Goal: Information Seeking & Learning: Learn about a topic

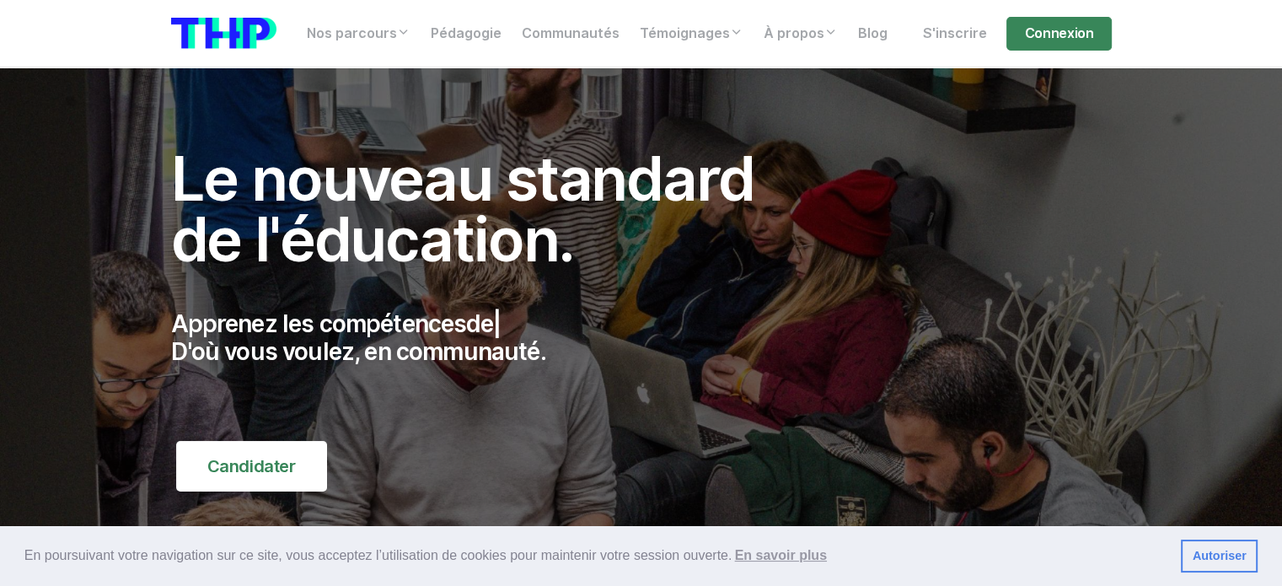
drag, startPoint x: 1230, startPoint y: 556, endPoint x: 996, endPoint y: 499, distance: 240.4
click at [1225, 556] on link "Autoriser" at bounding box center [1219, 557] width 77 height 34
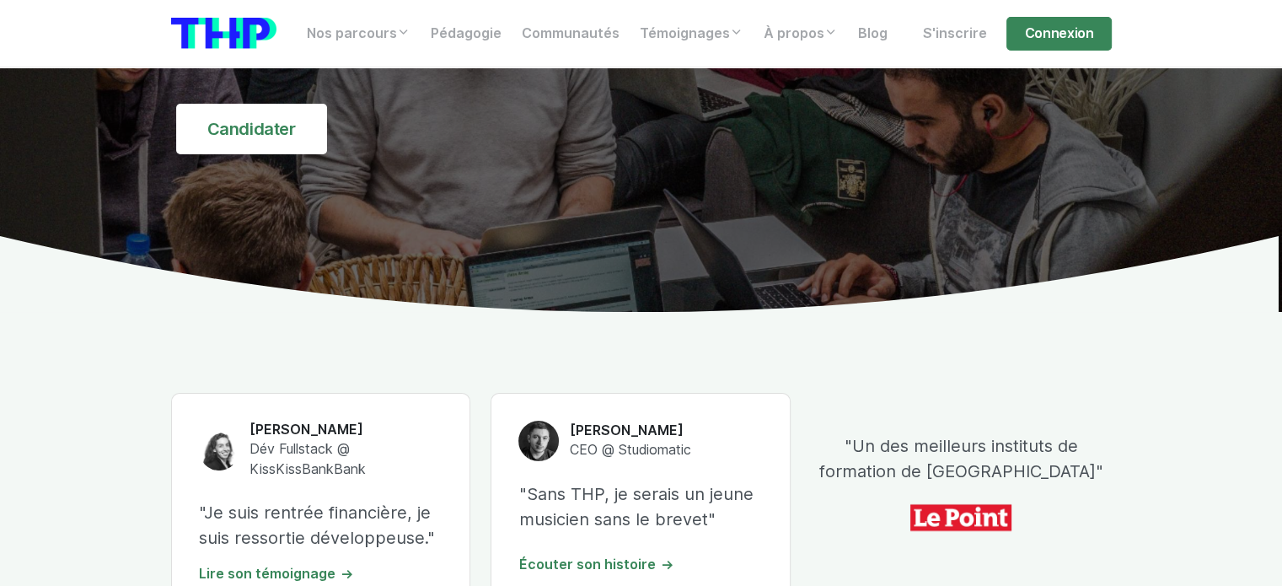
scroll to position [506, 0]
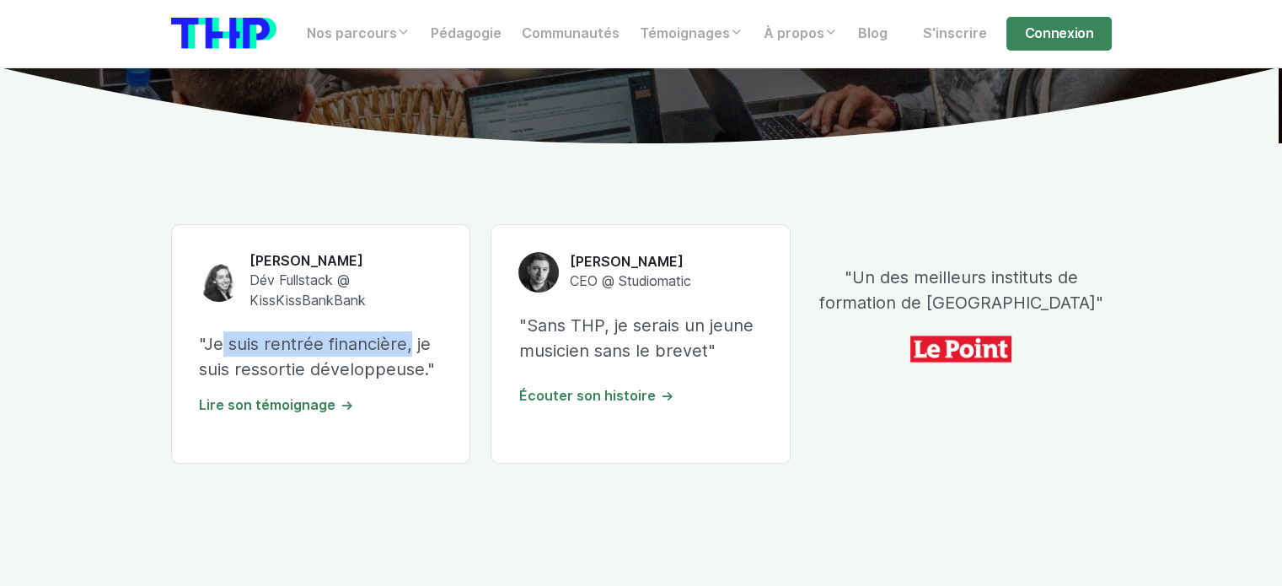
drag, startPoint x: 216, startPoint y: 357, endPoint x: 399, endPoint y: 355, distance: 182.9
click at [399, 355] on p ""Je suis rentrée financière, je suis ressortie développeuse."" at bounding box center [321, 356] width 244 height 51
click at [270, 361] on p ""Je suis rentrée financière, je suis ressortie développeuse."" at bounding box center [321, 356] width 244 height 51
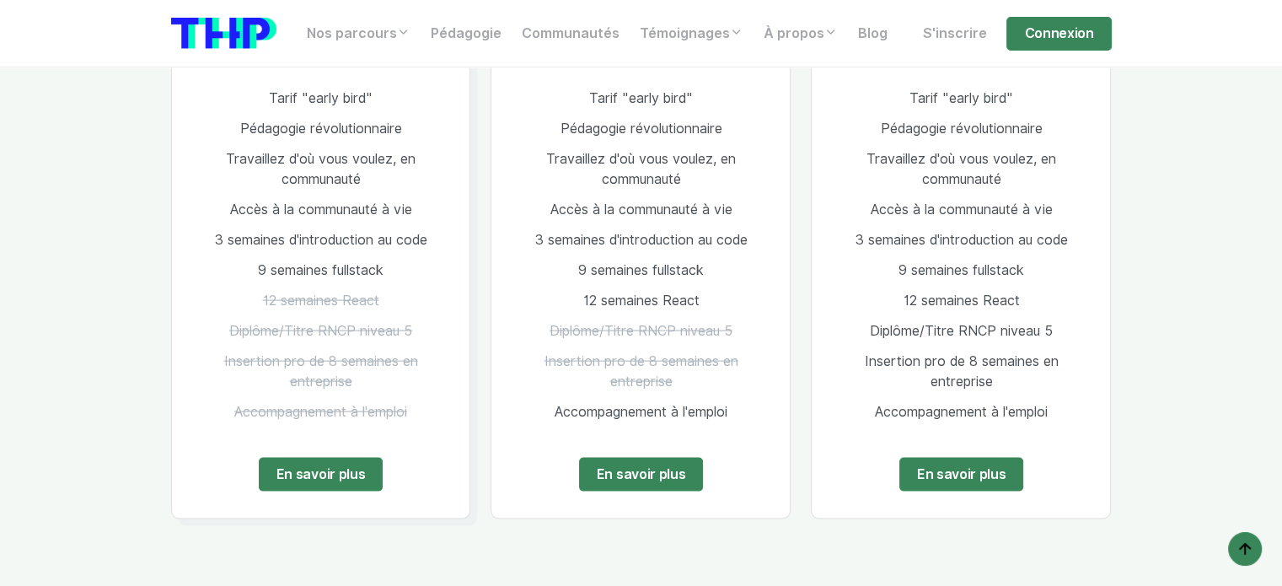
scroll to position [3372, 0]
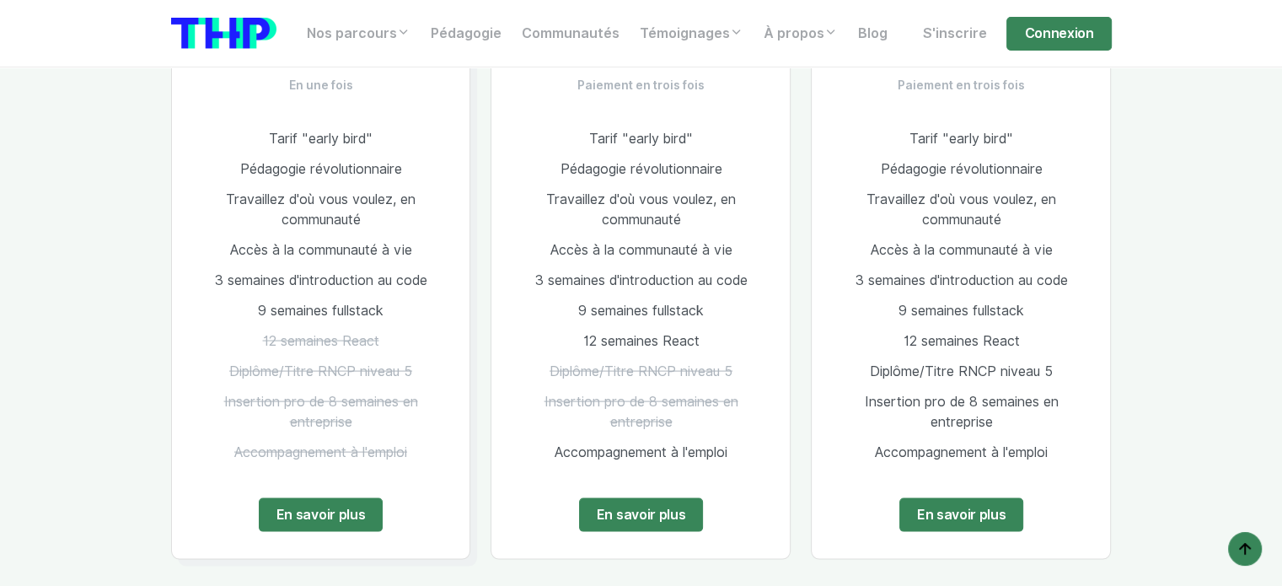
drag, startPoint x: 327, startPoint y: 357, endPoint x: 409, endPoint y: 357, distance: 81.8
click at [409, 363] on span "Diplôme/Titre RNCP niveau 5" at bounding box center [320, 371] width 183 height 16
drag, startPoint x: 236, startPoint y: 384, endPoint x: 403, endPoint y: 387, distance: 166.9
click at [403, 394] on span "Insertion pro de 8 semaines en entreprise" at bounding box center [320, 412] width 194 height 36
drag, startPoint x: 291, startPoint y: 434, endPoint x: 357, endPoint y: 428, distance: 66.9
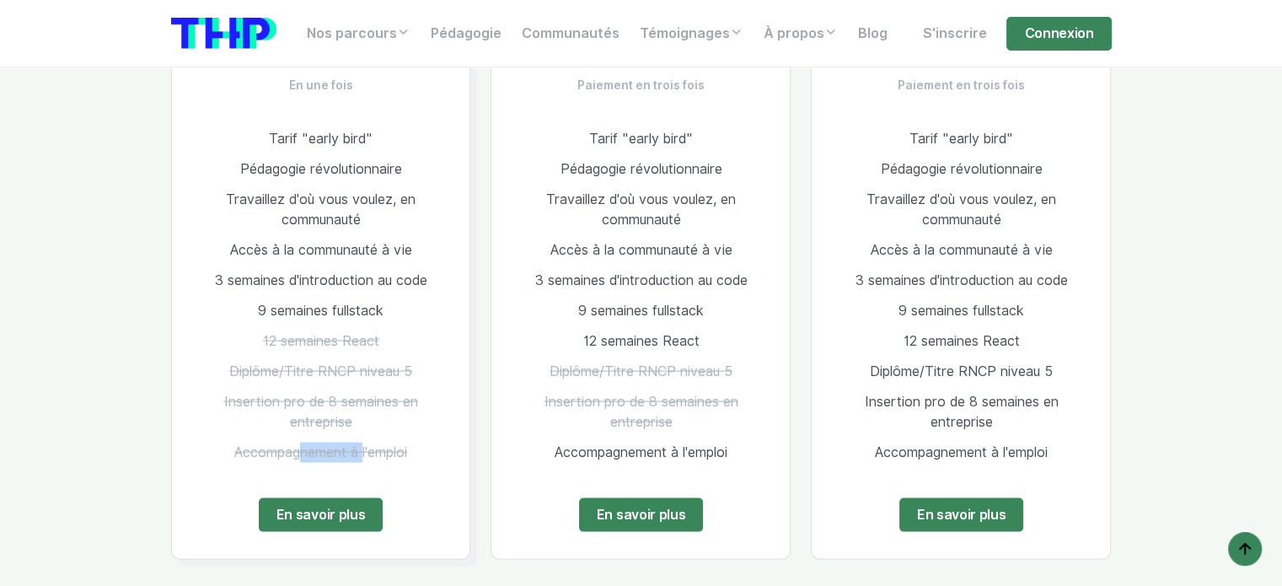
click at [357, 438] on li "Accompagnement à l'emploi" at bounding box center [321, 453] width 244 height 30
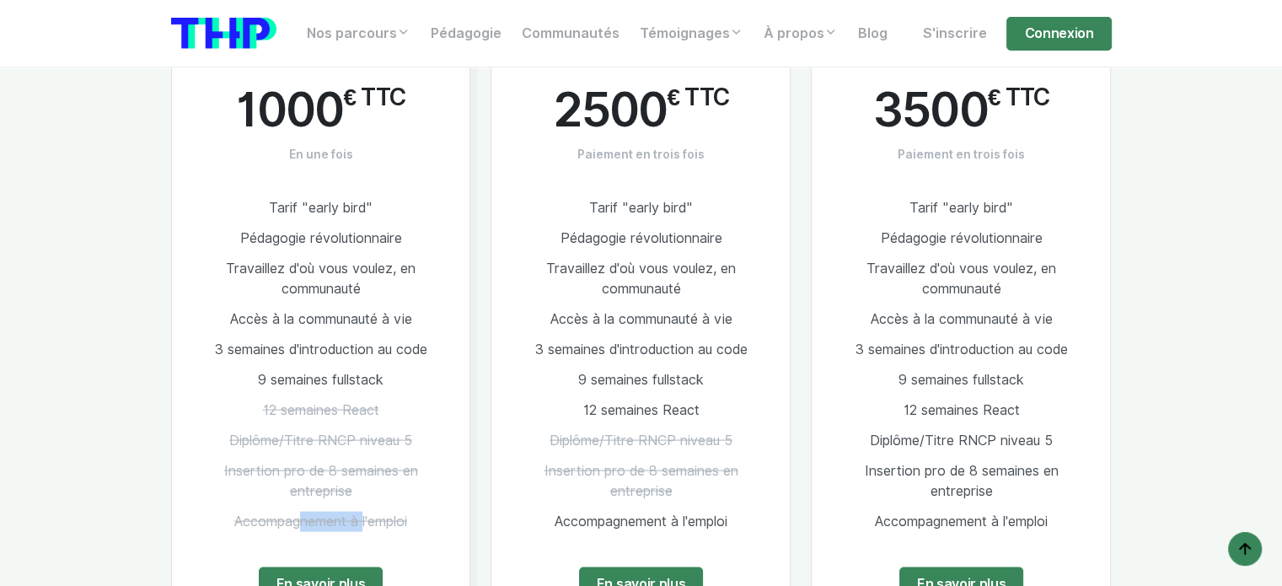
scroll to position [3288, 0]
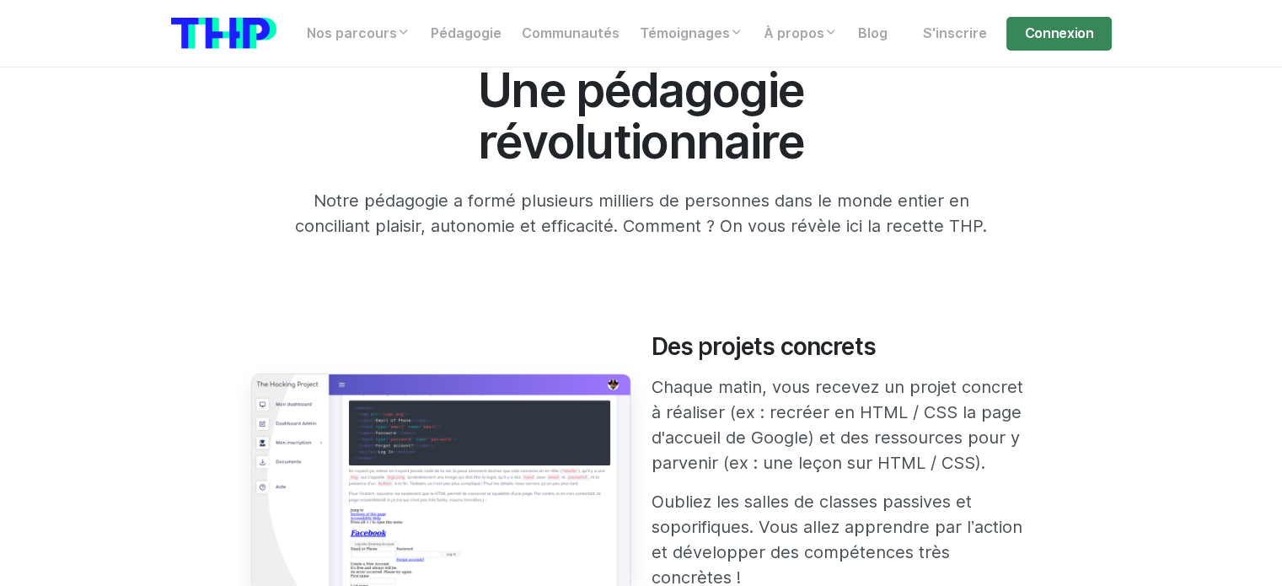
scroll to position [590, 0]
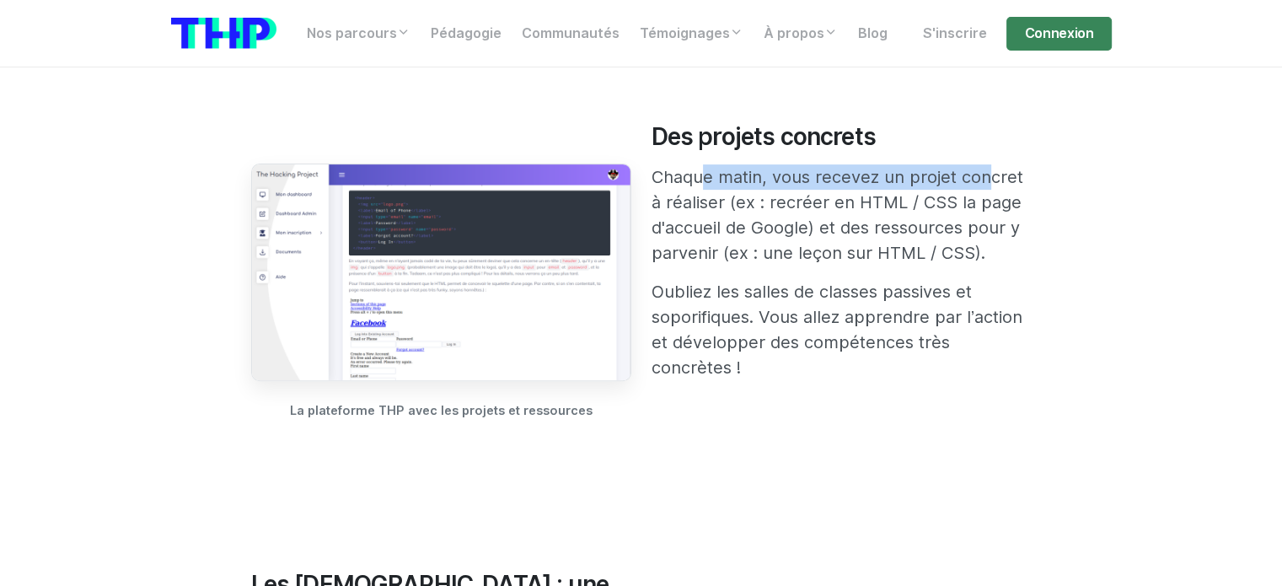
drag, startPoint x: 696, startPoint y: 172, endPoint x: 978, endPoint y: 188, distance: 282.0
click at [978, 188] on p "Chaque matin, vous recevez un projet concret à réaliser (ex : recréer en HTML /…" at bounding box center [842, 214] width 380 height 101
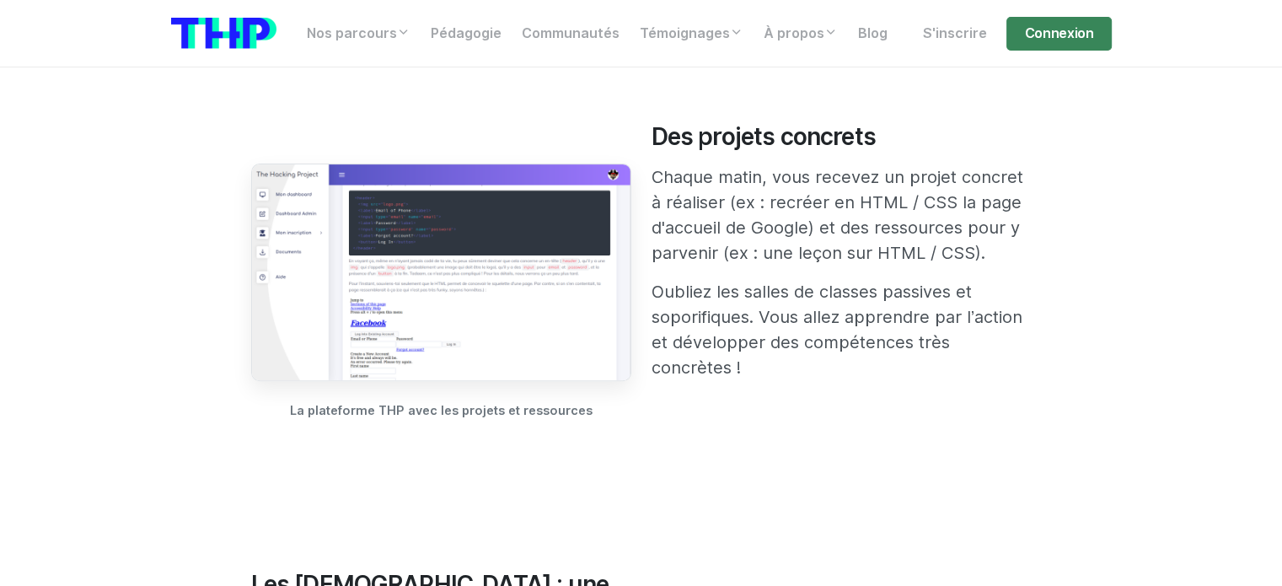
click at [774, 210] on p "Chaque matin, vous recevez un projet concret à réaliser (ex : recréer en HTML /…" at bounding box center [842, 214] width 380 height 101
drag, startPoint x: 779, startPoint y: 210, endPoint x: 1008, endPoint y: 212, distance: 229.3
click at [1008, 212] on p "Chaque matin, vous recevez un projet concret à réaliser (ex : recréer en HTML /…" at bounding box center [842, 214] width 380 height 101
drag, startPoint x: 738, startPoint y: 222, endPoint x: 832, endPoint y: 224, distance: 94.4
click at [806, 224] on p "Chaque matin, vous recevez un projet concret à réaliser (ex : recréer en HTML /…" at bounding box center [842, 214] width 380 height 101
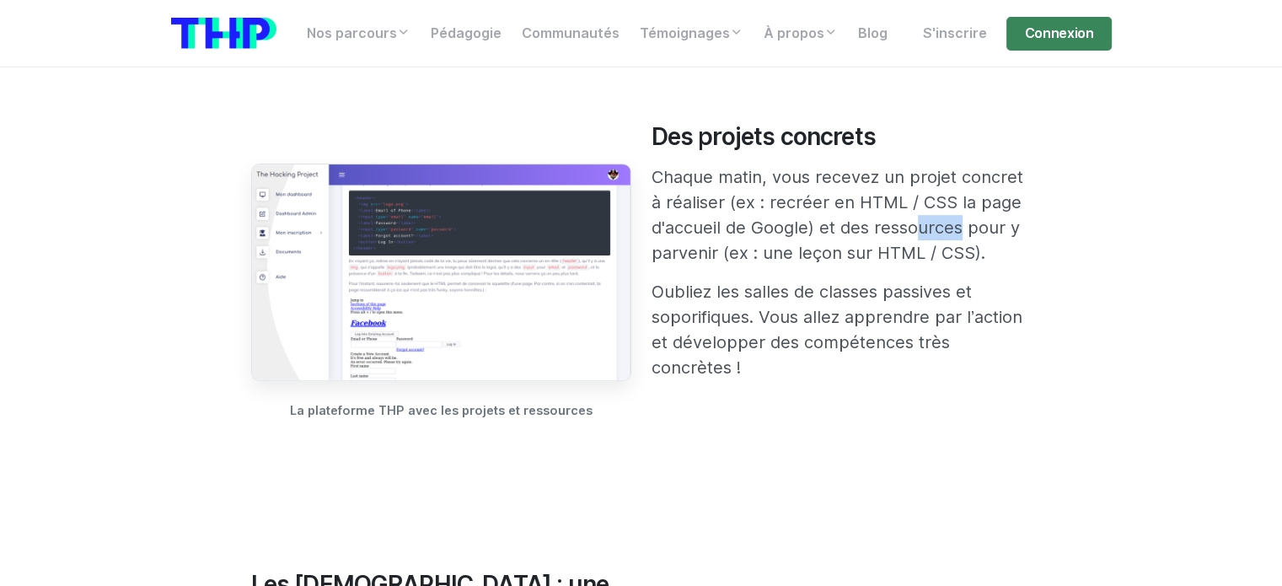
drag, startPoint x: 910, startPoint y: 224, endPoint x: 954, endPoint y: 225, distance: 43.8
click at [954, 225] on p "Chaque matin, vous recevez un projet concret à réaliser (ex : recréer en HTML /…" at bounding box center [842, 214] width 380 height 101
drag, startPoint x: 824, startPoint y: 255, endPoint x: 931, endPoint y: 255, distance: 107.1
click at [931, 255] on p "Chaque matin, vous recevez un projet concret à réaliser (ex : recréer en HTML /…" at bounding box center [842, 214] width 380 height 101
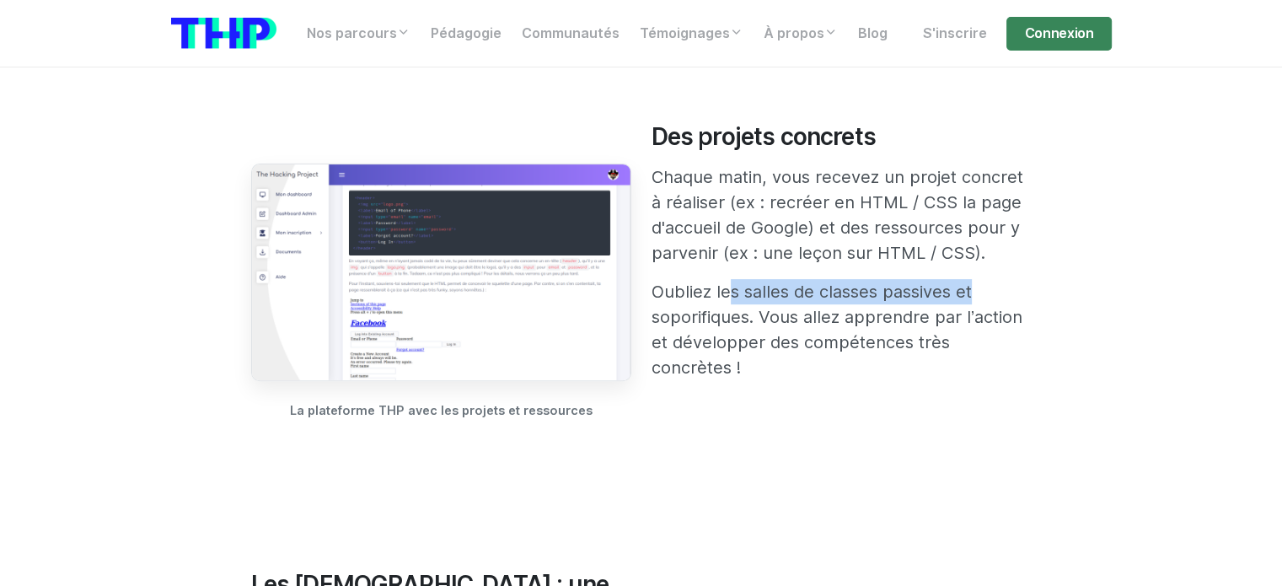
drag, startPoint x: 819, startPoint y: 299, endPoint x: 967, endPoint y: 299, distance: 147.5
click at [967, 299] on p "Oubliez les salles de classes passives et soporifiques. Vous allez apprendre pa…" at bounding box center [842, 329] width 380 height 101
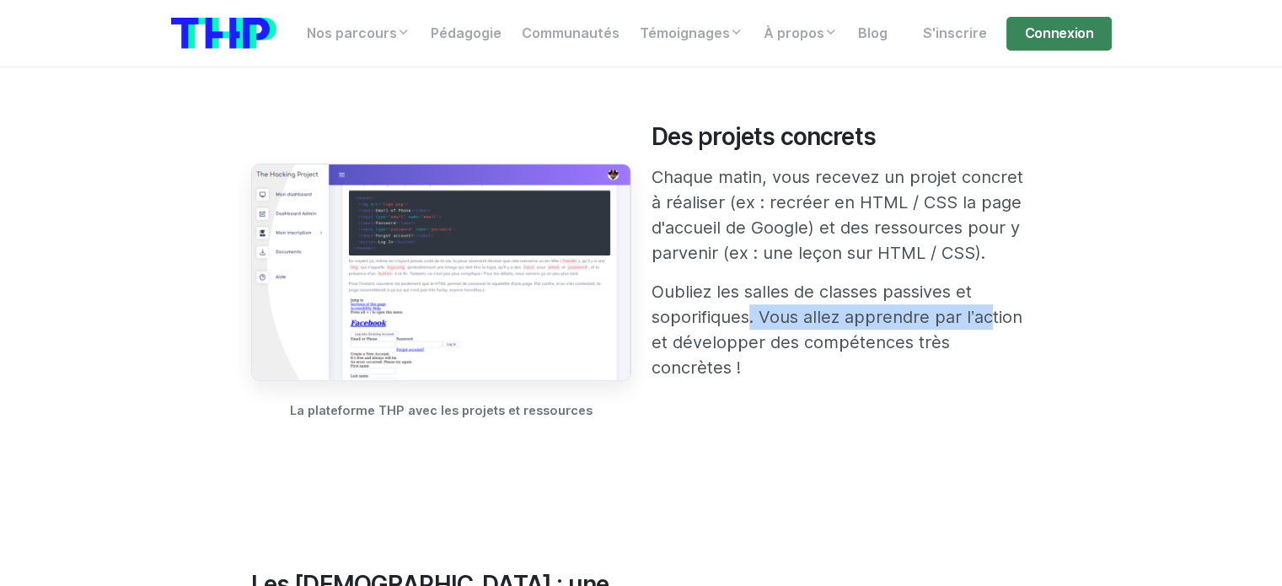
drag, startPoint x: 738, startPoint y: 319, endPoint x: 981, endPoint y: 326, distance: 243.7
click at [981, 326] on p "Oubliez les salles de classes passives et soporifiques. Vous allez apprendre pa…" at bounding box center [842, 329] width 380 height 101
click at [783, 337] on p "Oubliez les salles de classes passives et soporifiques. Vous allez apprendre pa…" at bounding box center [842, 329] width 380 height 101
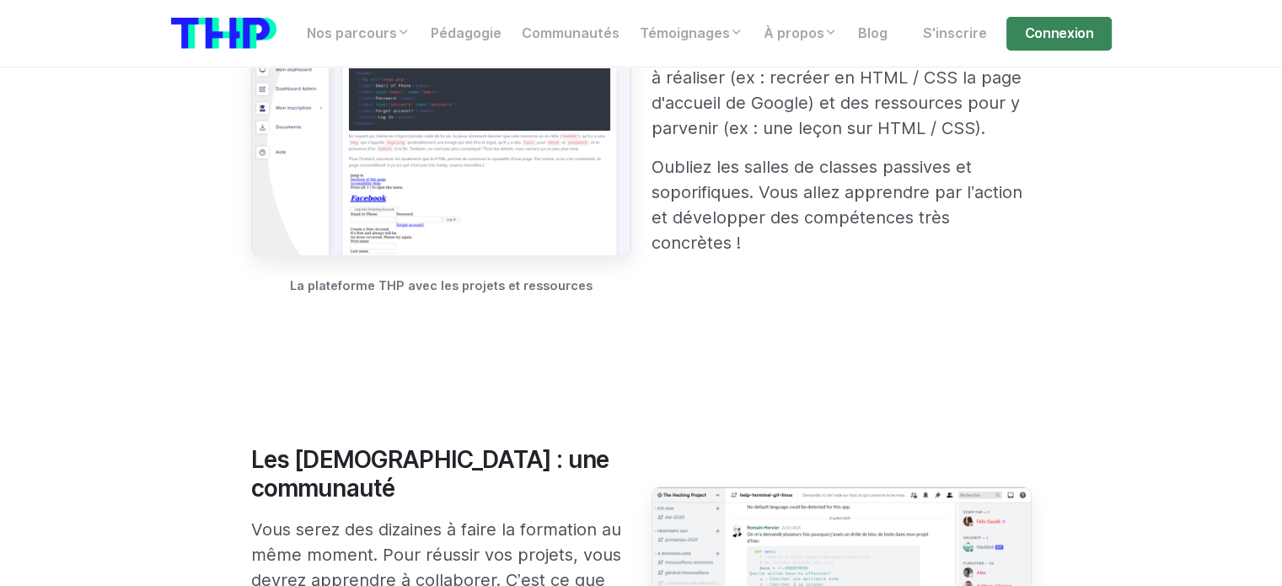
scroll to position [927, 0]
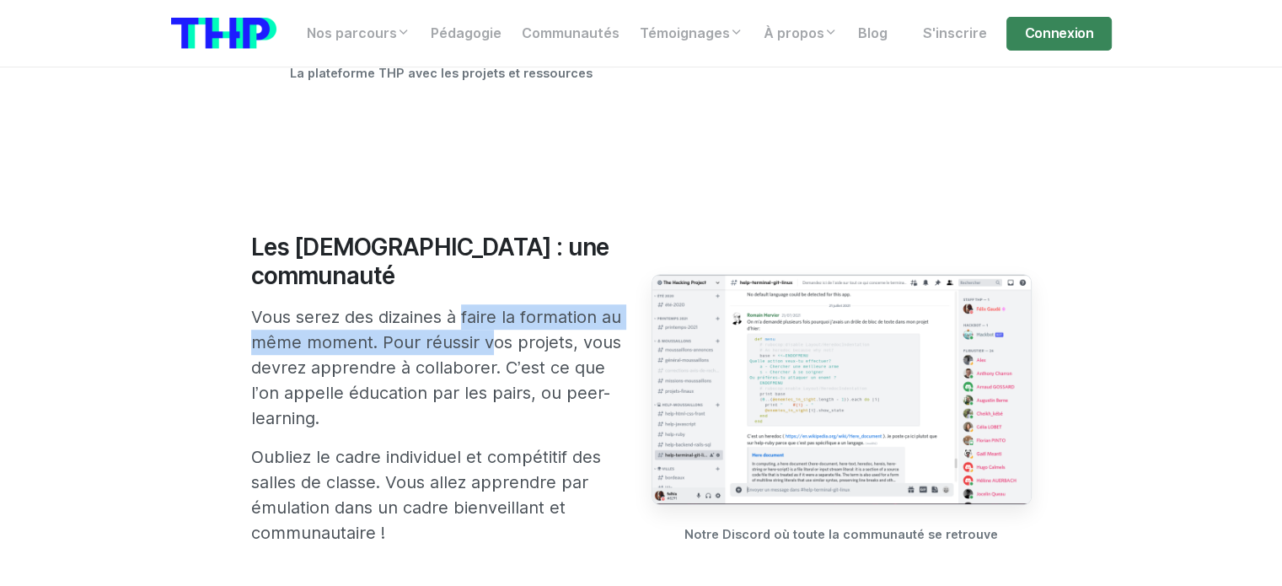
drag, startPoint x: 458, startPoint y: 298, endPoint x: 477, endPoint y: 316, distance: 26.8
click at [477, 316] on p "Vous serez des dizaines à faire la formation au même moment. Pour réussir vos p…" at bounding box center [441, 367] width 380 height 126
click at [480, 316] on p "Vous serez des dizaines à faire la formation au même moment. Pour réussir vos p…" at bounding box center [441, 367] width 380 height 126
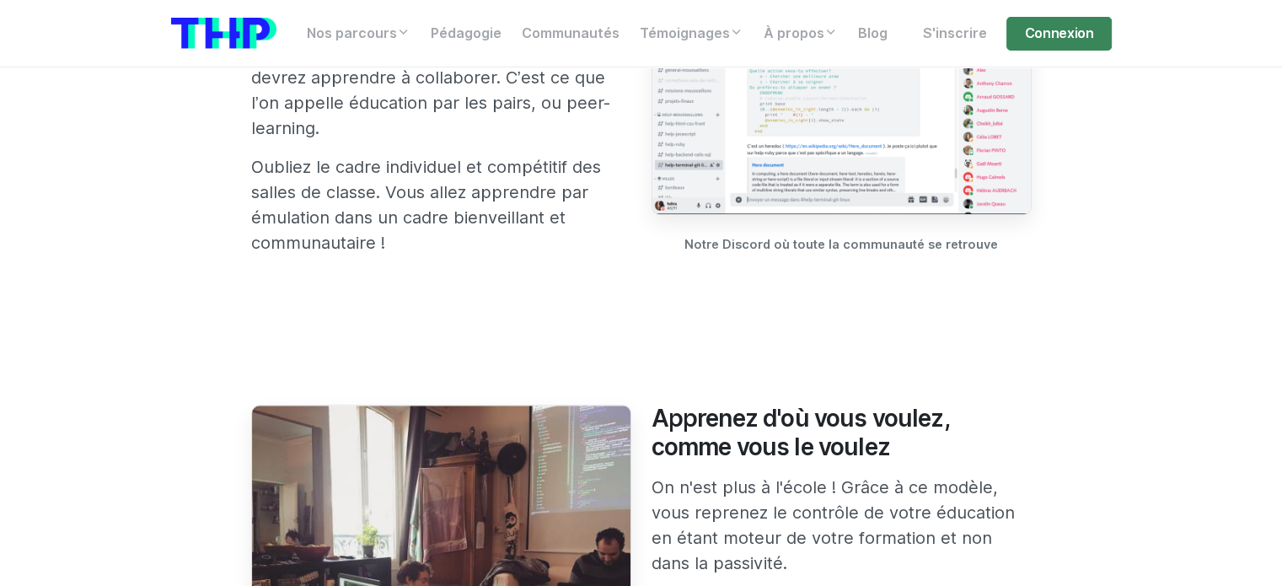
scroll to position [1349, 0]
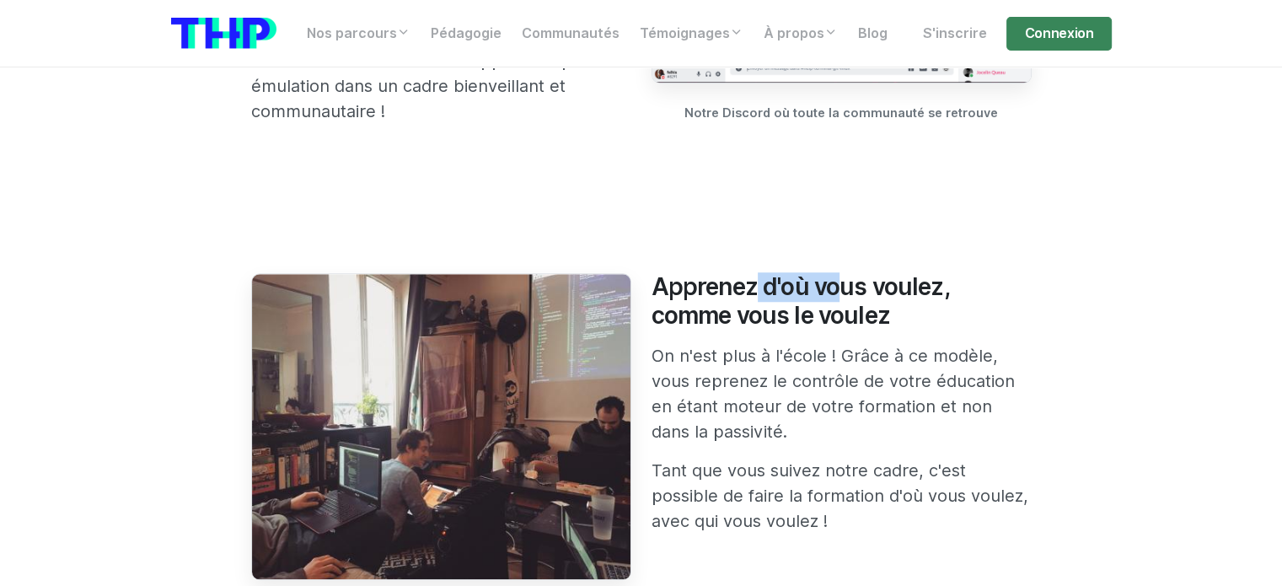
drag, startPoint x: 741, startPoint y: 287, endPoint x: 826, endPoint y: 302, distance: 86.5
click at [826, 302] on h3 "Apprenez d'où vous voulez, comme vous le voulez" at bounding box center [842, 301] width 380 height 56
click at [764, 334] on div "Apprenez d'où vous voulez, comme vous le voulez On n'est plus à l'école ! Grâce…" at bounding box center [842, 481] width 400 height 416
drag, startPoint x: 737, startPoint y: 375, endPoint x: 804, endPoint y: 379, distance: 67.6
click at [804, 379] on p "On n'est plus à l'école ! Grâce à ce modèle, vous reprenez le contrôle de votre…" at bounding box center [842, 393] width 380 height 101
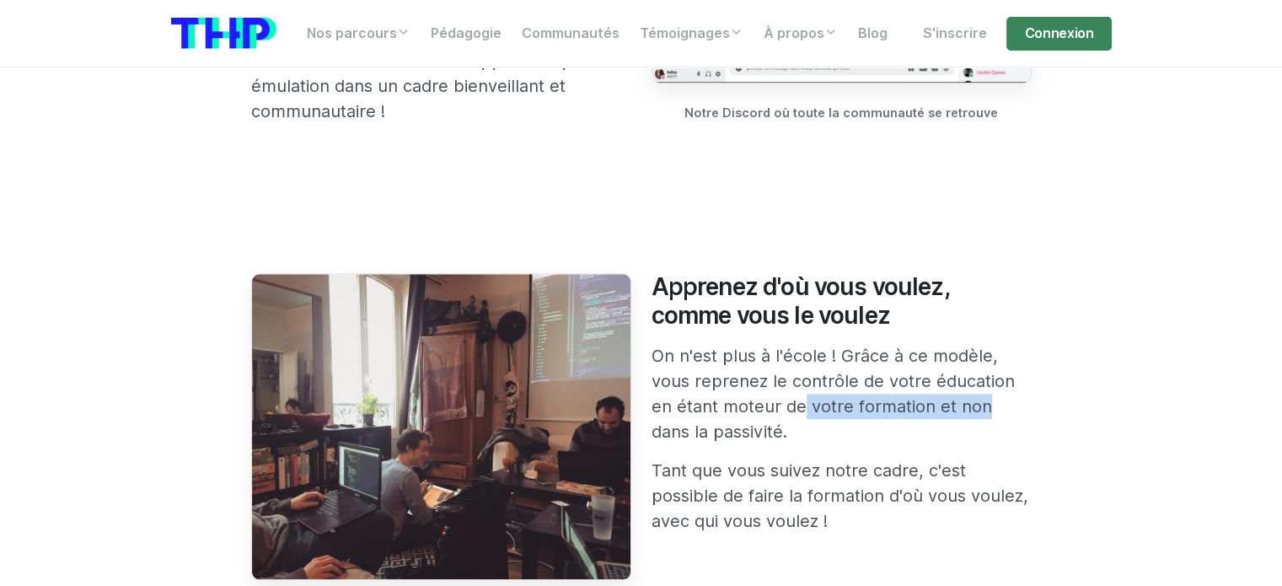
drag, startPoint x: 789, startPoint y: 404, endPoint x: 974, endPoint y: 405, distance: 185.5
click at [974, 405] on p "On n'est plus à l'école ! Grâce à ce modèle, vous reprenez le contrôle de votre…" at bounding box center [842, 393] width 380 height 101
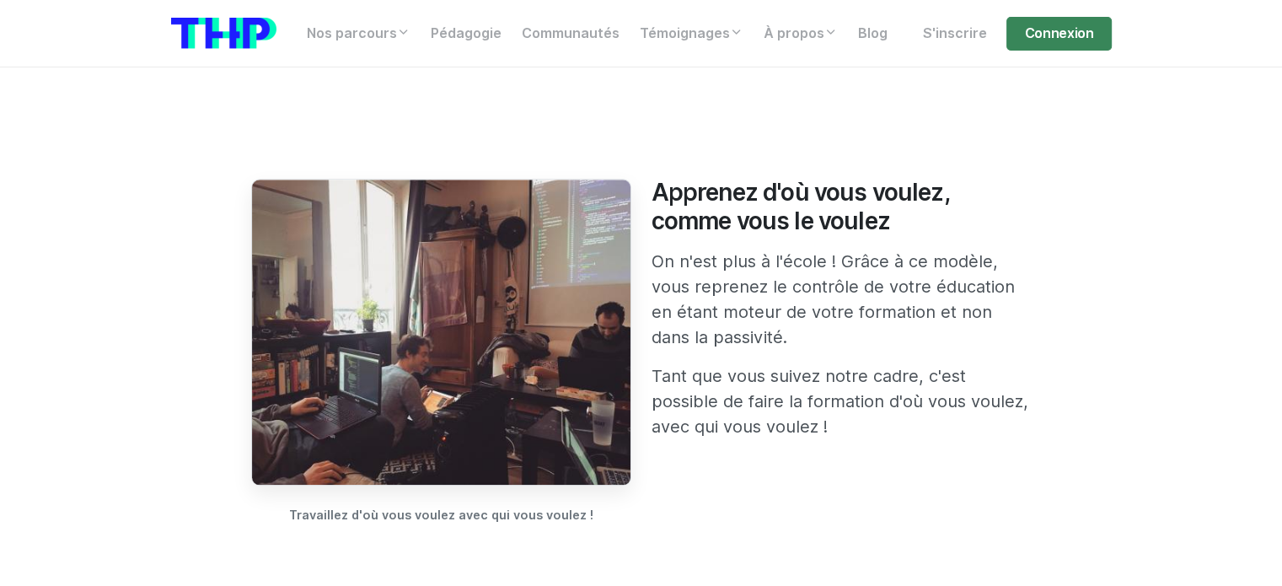
scroll to position [1517, 0]
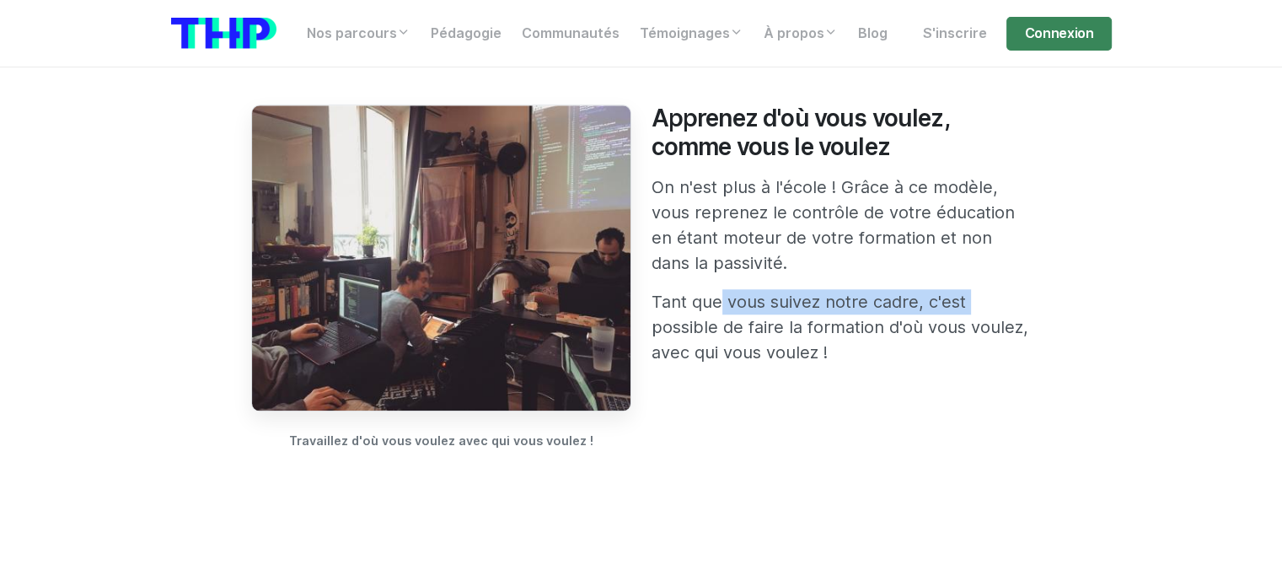
drag, startPoint x: 707, startPoint y: 305, endPoint x: 991, endPoint y: 313, distance: 284.2
click at [991, 313] on p "Tant que vous suivez notre cadre, c'est possible de faire la formation d'où vou…" at bounding box center [842, 327] width 380 height 76
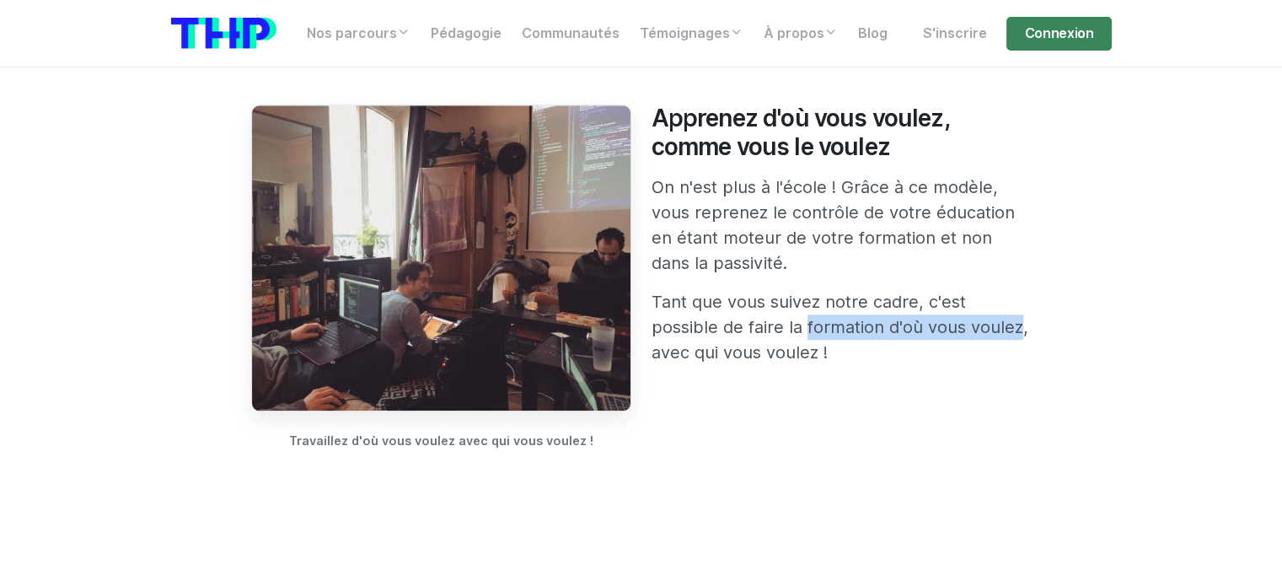
drag, startPoint x: 798, startPoint y: 333, endPoint x: 1005, endPoint y: 336, distance: 206.5
click at [1005, 336] on p "Tant que vous suivez notre cadre, c'est possible de faire la formation d'où vou…" at bounding box center [842, 327] width 380 height 76
drag, startPoint x: 860, startPoint y: 339, endPoint x: 840, endPoint y: 339, distance: 20.2
click at [859, 339] on p "Tant que vous suivez notre cadre, c'est possible de faire la formation d'où vou…" at bounding box center [842, 327] width 380 height 76
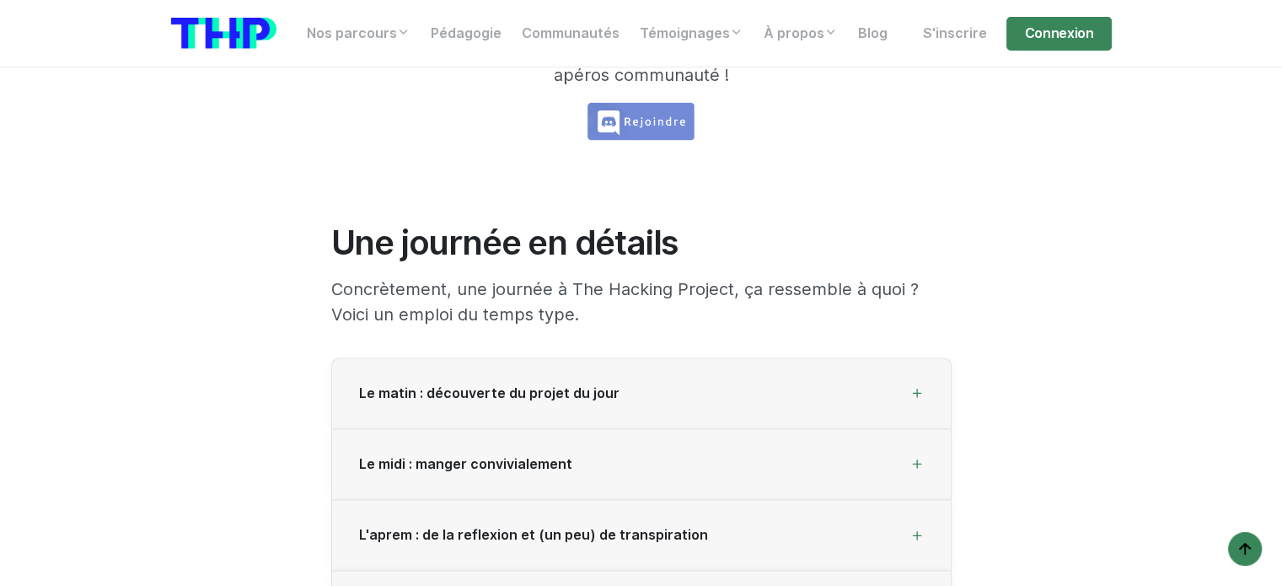
scroll to position [2276, 0]
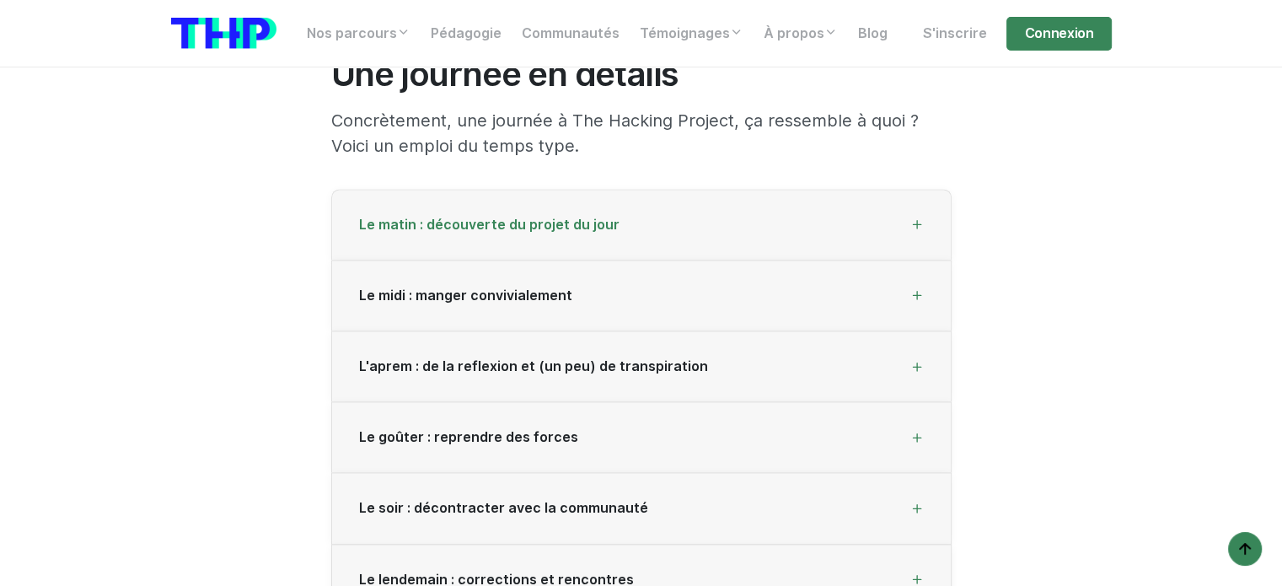
click at [497, 227] on span "Le matin : découverte du projet du jour" at bounding box center [489, 225] width 260 height 16
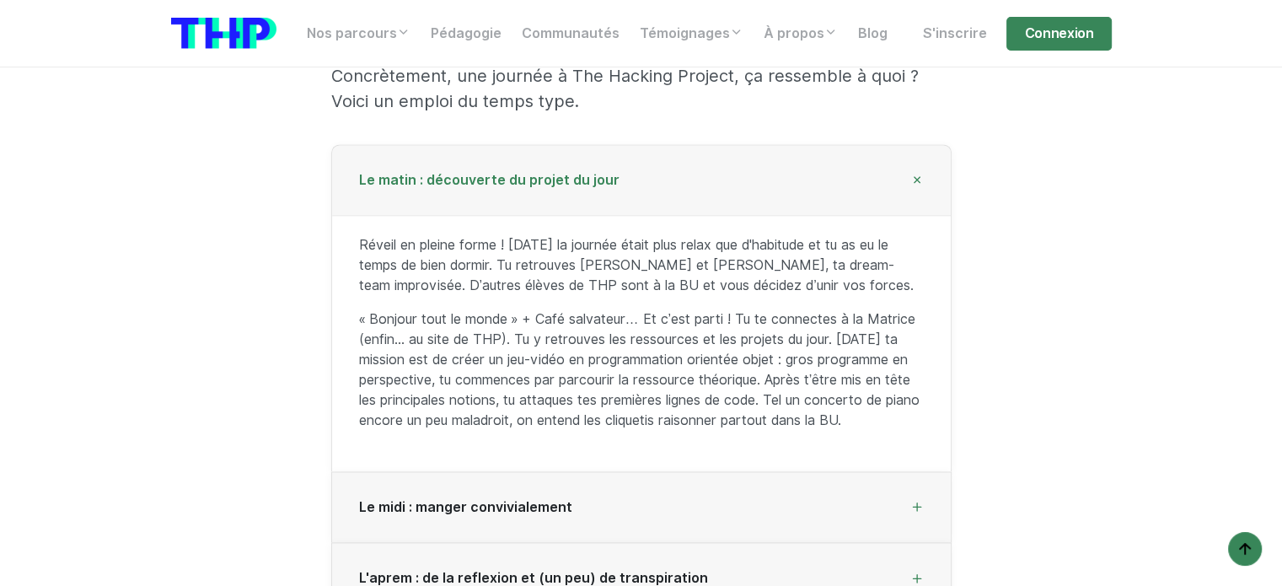
scroll to position [2360, 0]
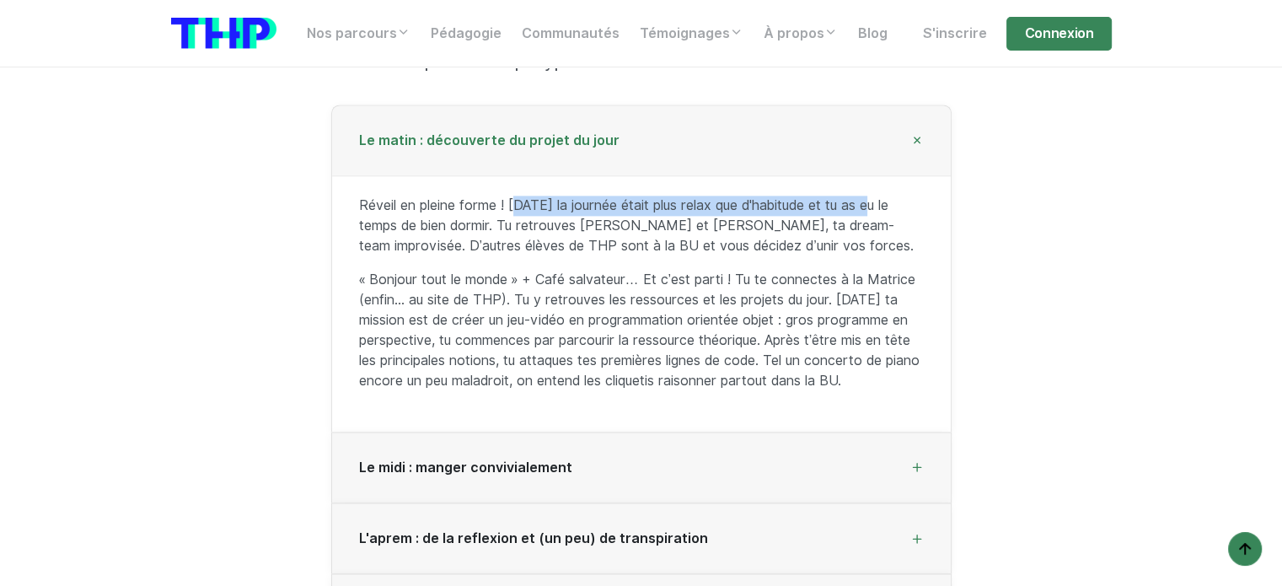
drag, startPoint x: 521, startPoint y: 205, endPoint x: 808, endPoint y: 203, distance: 286.6
click at [864, 204] on p "Réveil en pleine forme ! [DATE] la journée était plus relax que d'habitude et t…" at bounding box center [641, 226] width 565 height 61
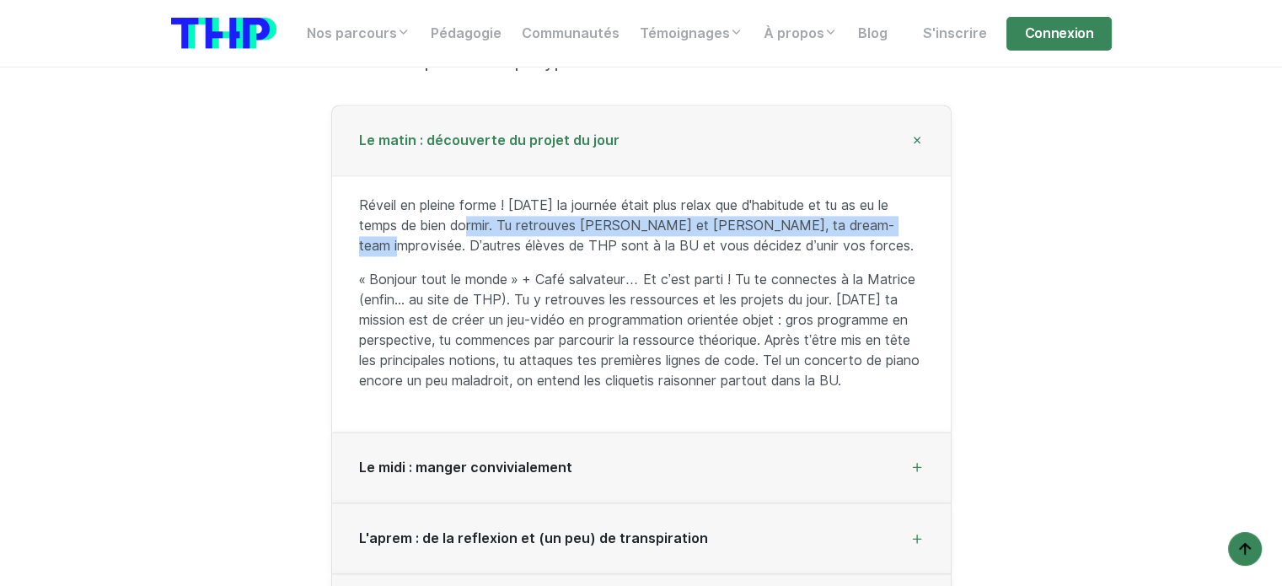
drag, startPoint x: 483, startPoint y: 228, endPoint x: 905, endPoint y: 229, distance: 422.3
click at [905, 229] on p "Réveil en pleine forme ! [DATE] la journée était plus relax que d'habitude et t…" at bounding box center [641, 226] width 565 height 61
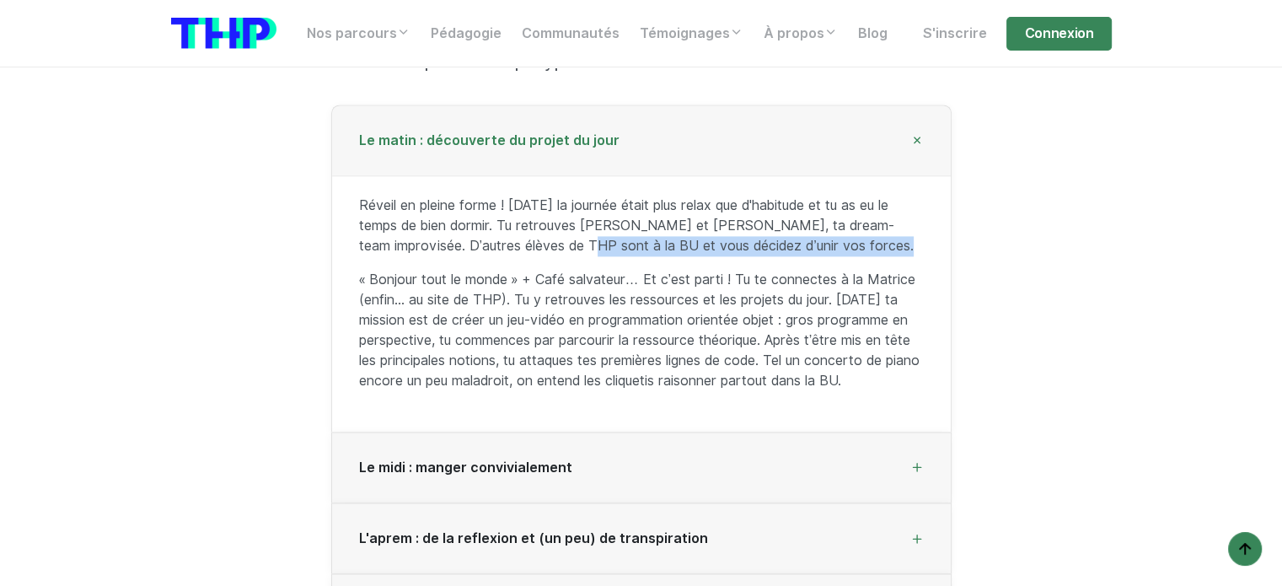
drag, startPoint x: 536, startPoint y: 239, endPoint x: 857, endPoint y: 243, distance: 321.2
click at [857, 243] on p "Réveil en pleine forme ! [DATE] la journée était plus relax que d'habitude et t…" at bounding box center [641, 226] width 565 height 61
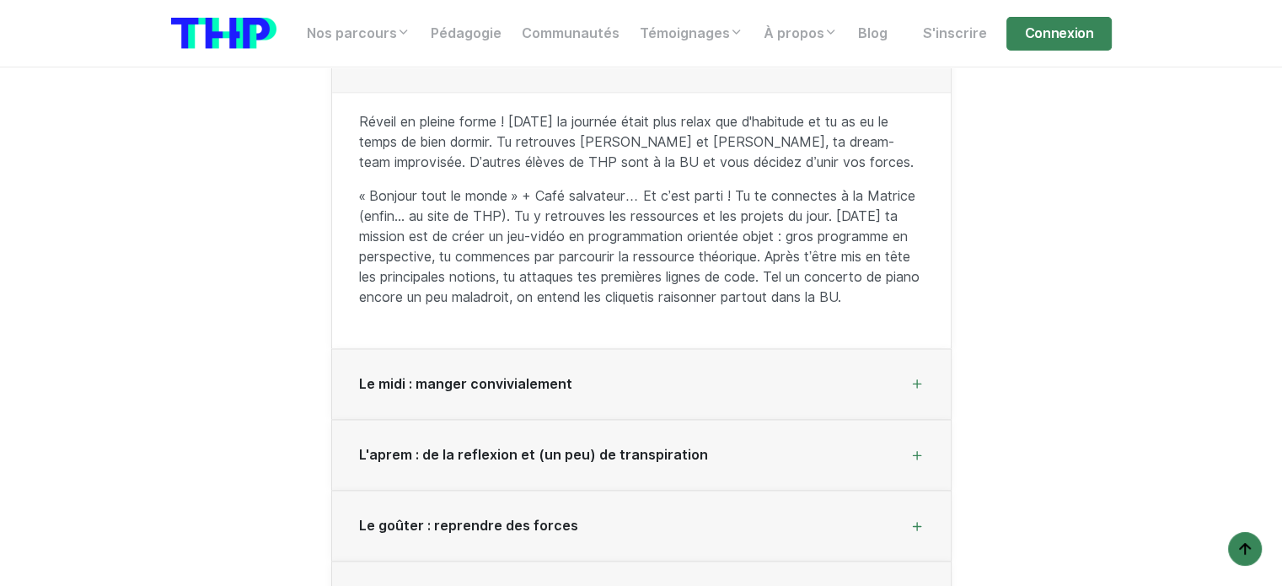
scroll to position [2445, 0]
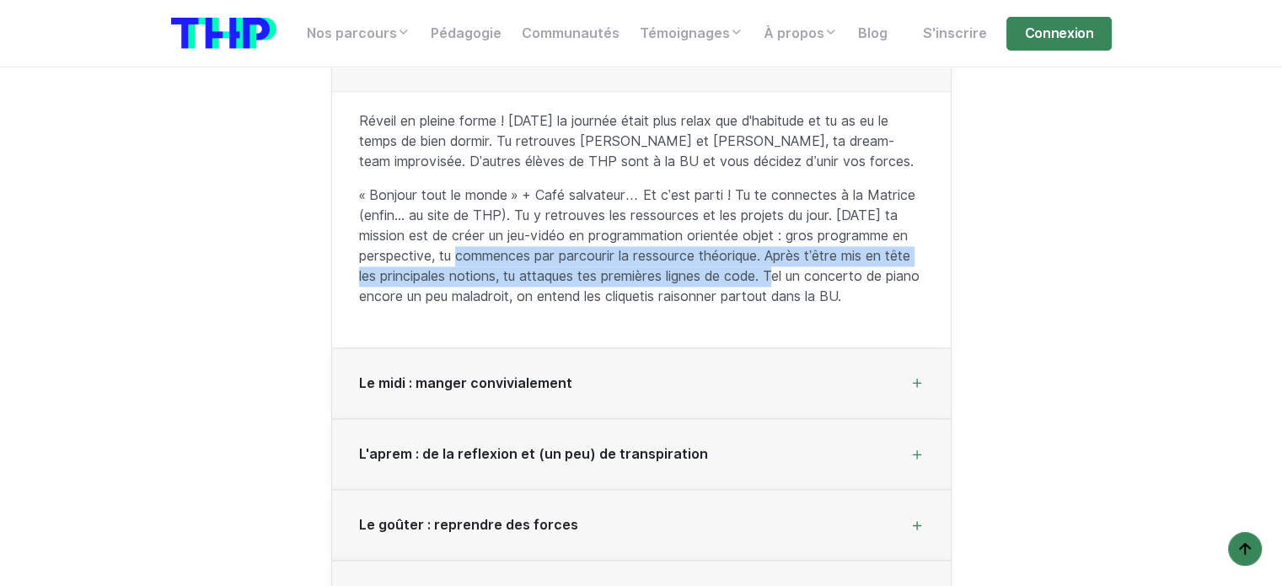
drag, startPoint x: 443, startPoint y: 258, endPoint x: 773, endPoint y: 268, distance: 330.6
click at [773, 268] on p "« Bonjour tout le monde » + Café salvateur… Et c’est parti ! Tu te connectes à …" at bounding box center [641, 245] width 565 height 121
click at [774, 268] on p "« Bonjour tout le monde » + Café salvateur… Et c’est parti ! Tu te connectes à …" at bounding box center [641, 245] width 565 height 121
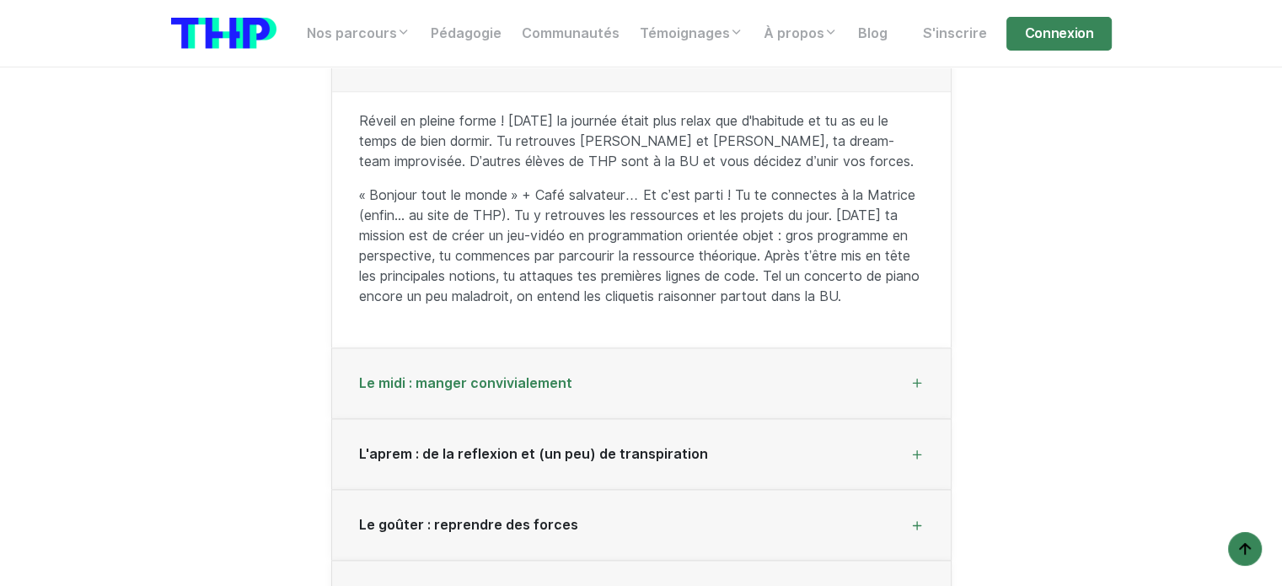
click at [595, 403] on div "Le midi : manger convivialement" at bounding box center [641, 383] width 619 height 71
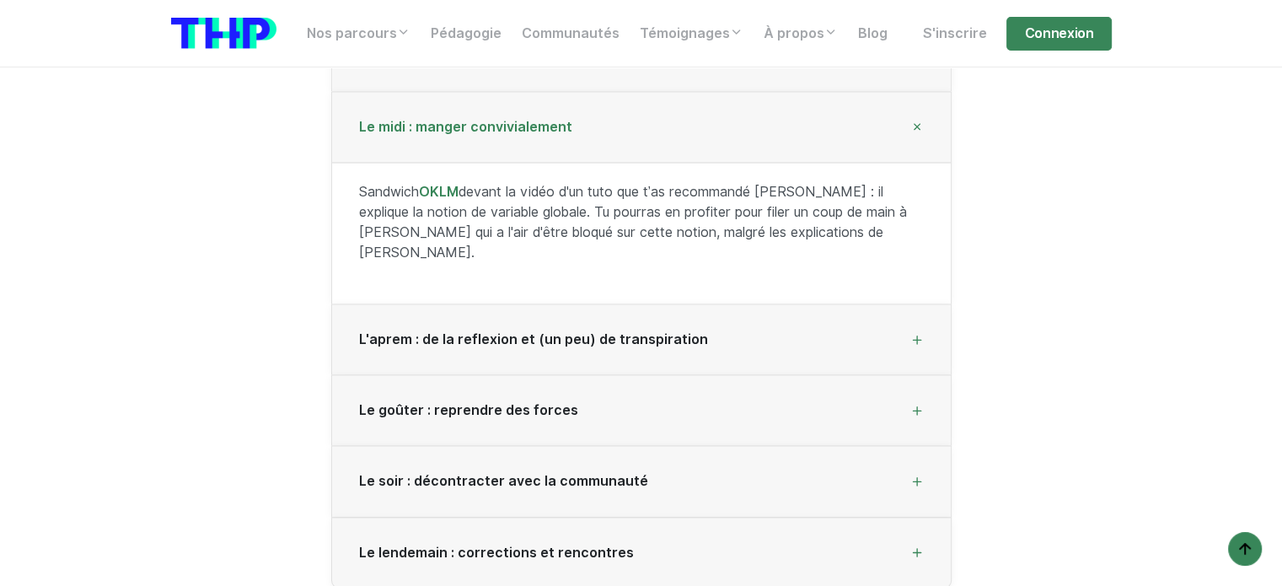
click at [529, 274] on div "Sandwich OKLM devant la vidéo d'un tuto que t’as recommandé Dorothée : il expli…" at bounding box center [641, 233] width 619 height 142
click at [599, 331] on span "L'aprem : de la reflexion et (un peu) de transpiration" at bounding box center [533, 339] width 349 height 16
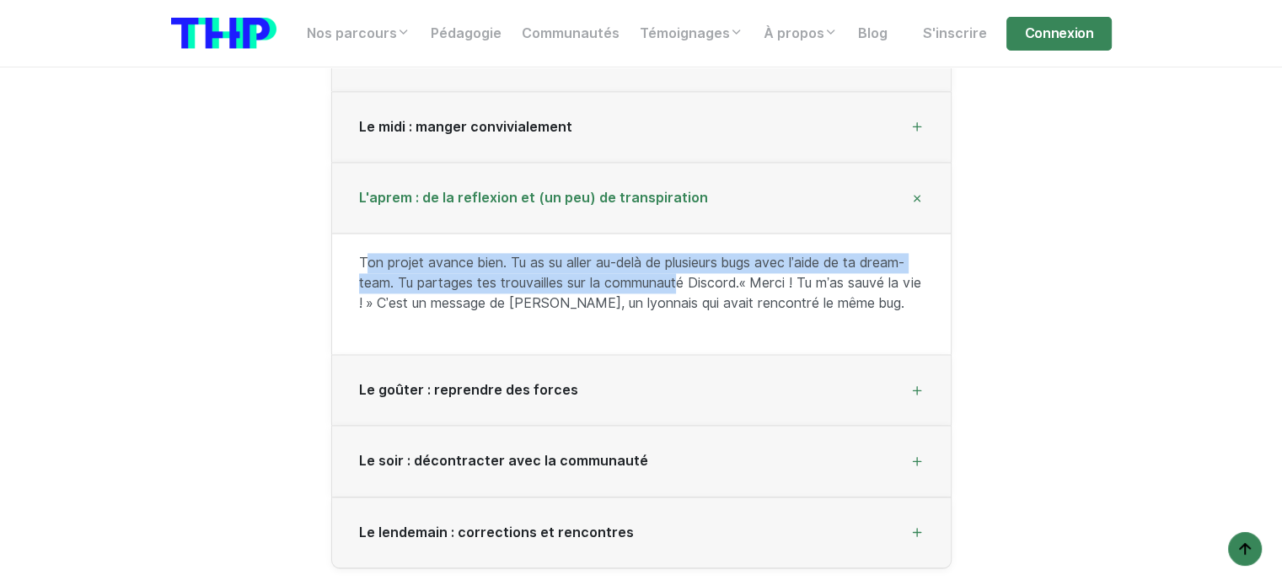
drag, startPoint x: 357, startPoint y: 261, endPoint x: 678, endPoint y: 276, distance: 320.7
click at [678, 276] on p "Ton projet avance bien. Tu as su aller au-delà de plusieurs bugs avec l’aide de…" at bounding box center [641, 283] width 565 height 61
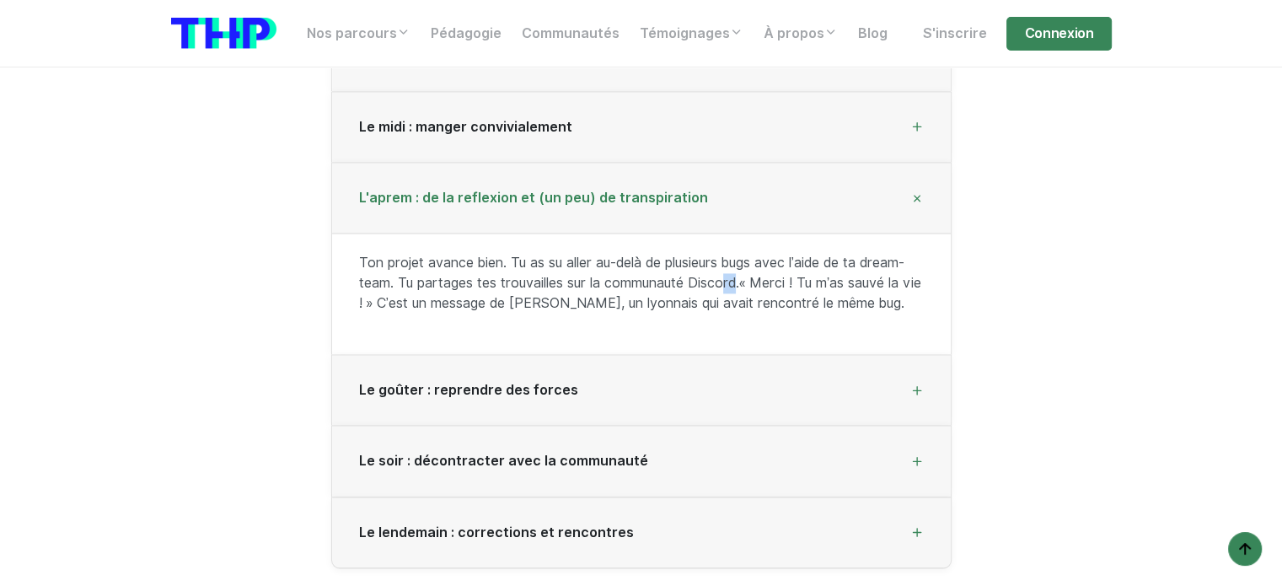
click at [738, 282] on p "Ton projet avance bien. Tu as su aller au-delà de plusieurs bugs avec l’aide de…" at bounding box center [641, 283] width 565 height 61
click at [502, 371] on div "Le goûter : reprendre des forces" at bounding box center [641, 390] width 619 height 71
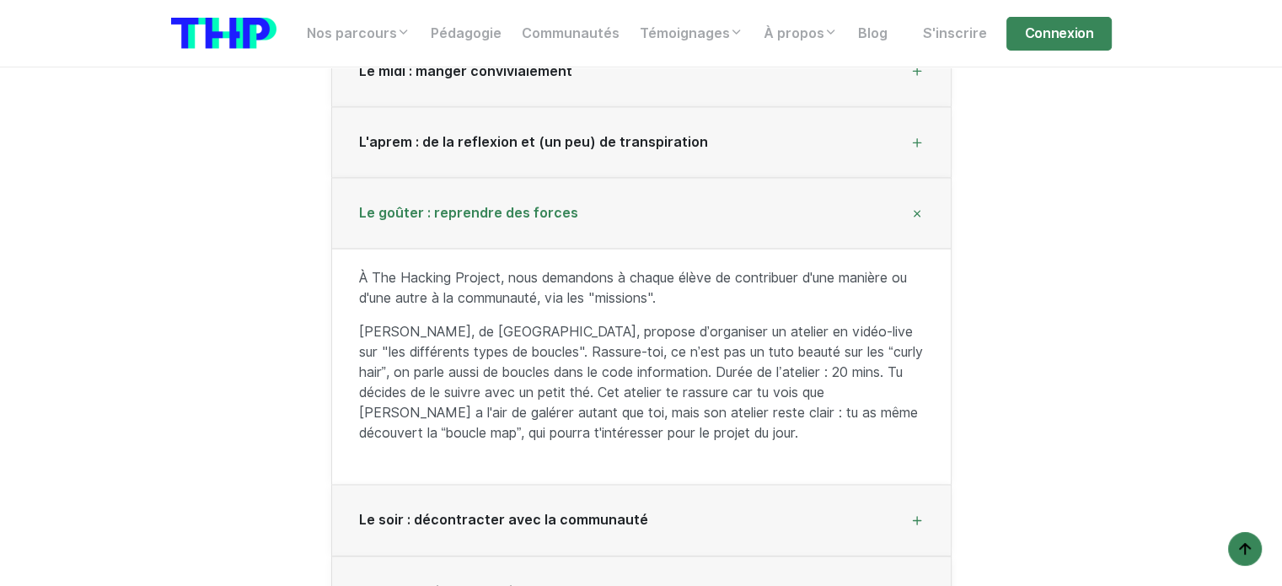
scroll to position [2613, 0]
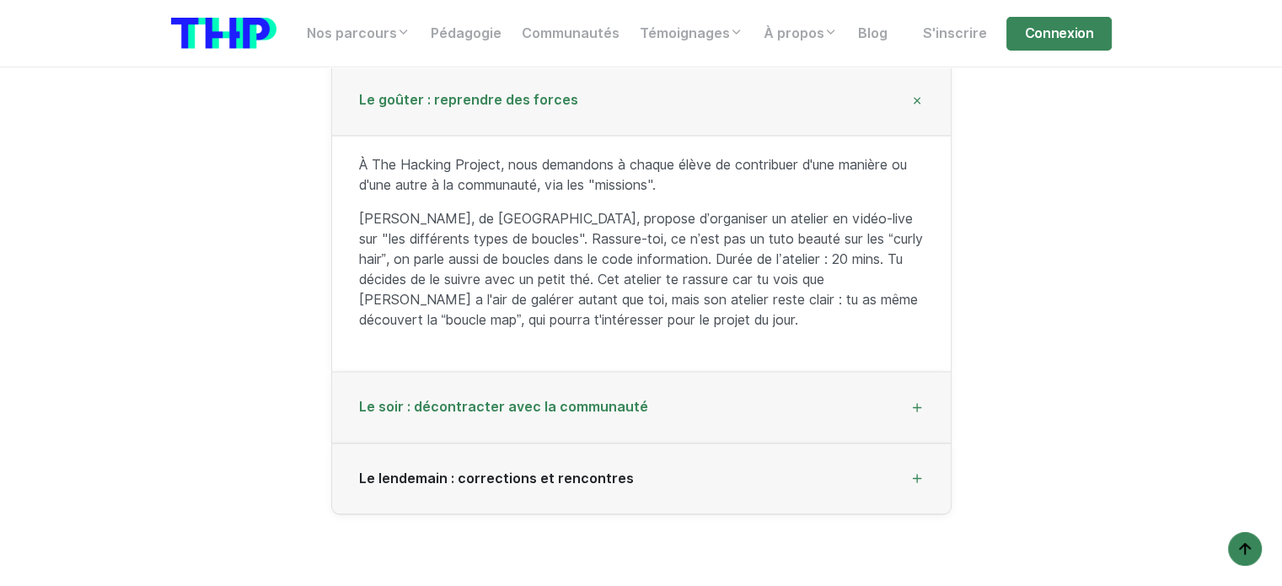
click at [544, 395] on div "Le soir : décontracter avec la communauté" at bounding box center [641, 407] width 619 height 71
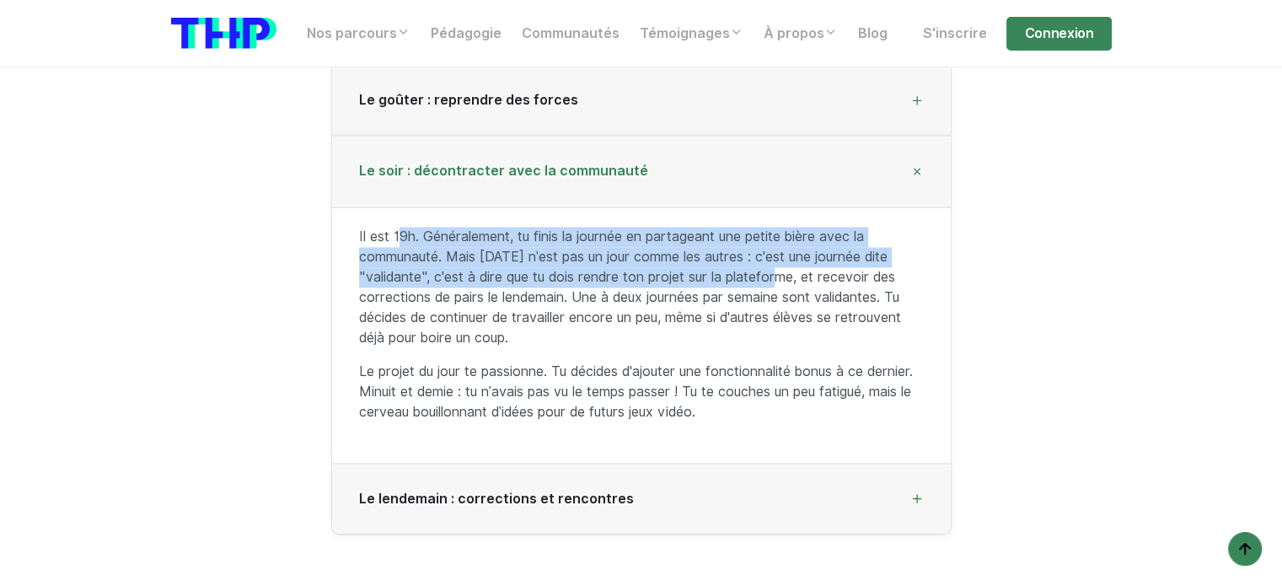
drag, startPoint x: 391, startPoint y: 239, endPoint x: 770, endPoint y: 269, distance: 380.6
click at [770, 269] on p "Il est 19h. Généralement, tu finis la journée en partageant une petite bière av…" at bounding box center [641, 287] width 565 height 121
click at [637, 505] on div "Le lendemain : corrections et rencontres" at bounding box center [641, 499] width 619 height 71
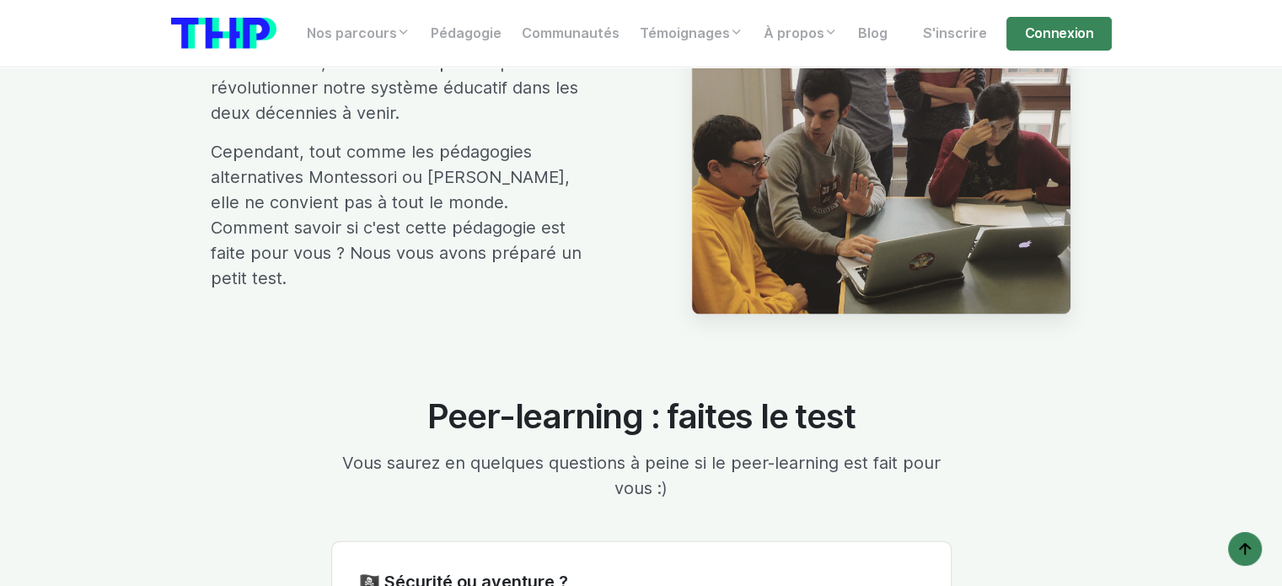
scroll to position [3456, 0]
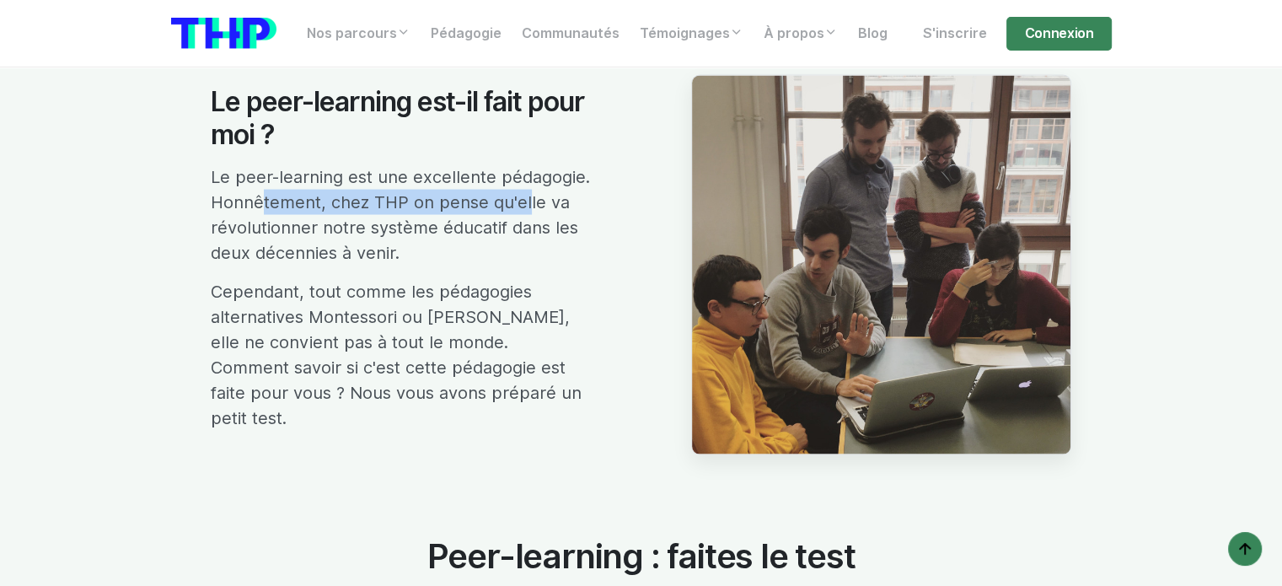
drag, startPoint x: 250, startPoint y: 205, endPoint x: 523, endPoint y: 203, distance: 273.1
click at [523, 203] on p "Le peer-learning est une excellente pédagogie. Honnêtement, chez THP on pense q…" at bounding box center [401, 214] width 380 height 101
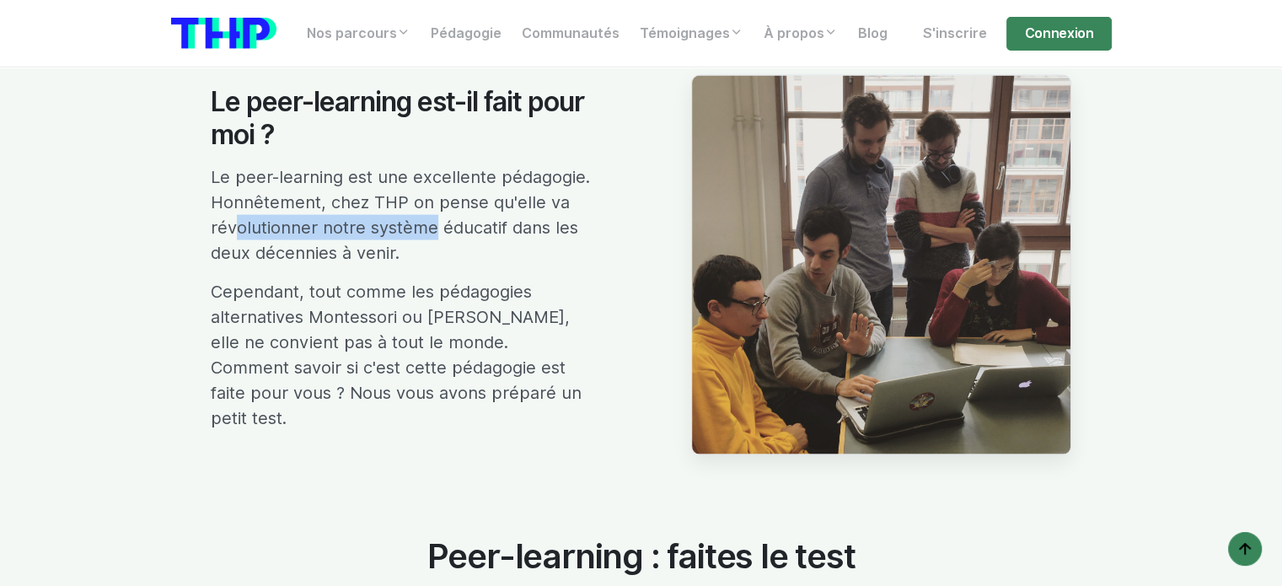
drag, startPoint x: 228, startPoint y: 224, endPoint x: 428, endPoint y: 224, distance: 199.8
click at [428, 224] on p "Le peer-learning est une excellente pédagogie. Honnêtement, chez THP on pense q…" at bounding box center [401, 214] width 380 height 101
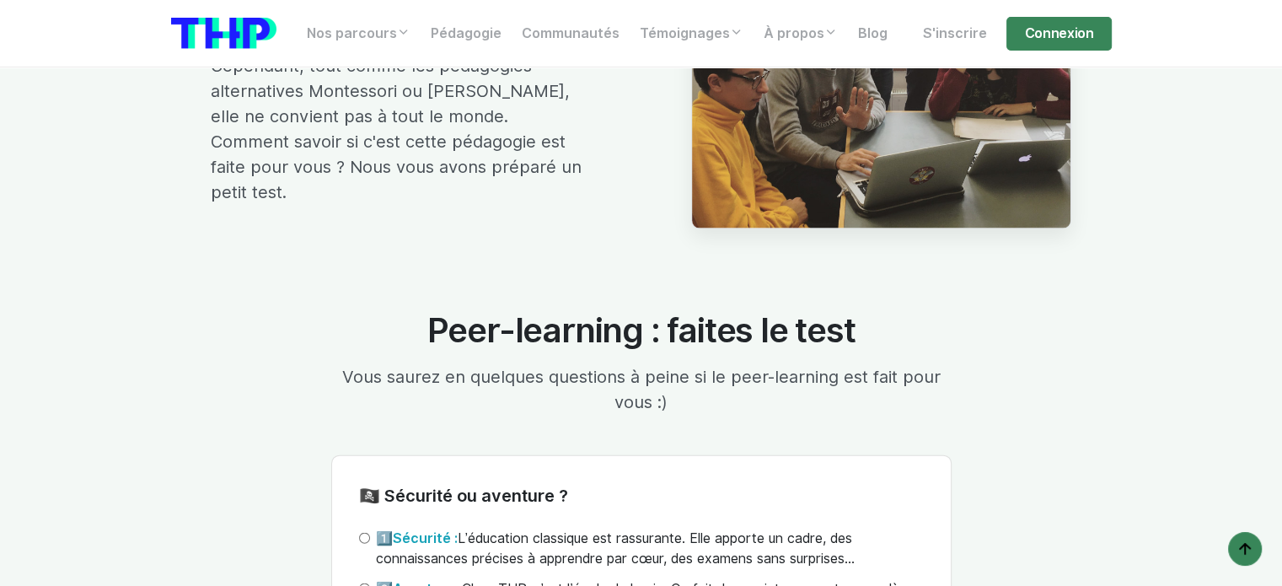
scroll to position [3793, 0]
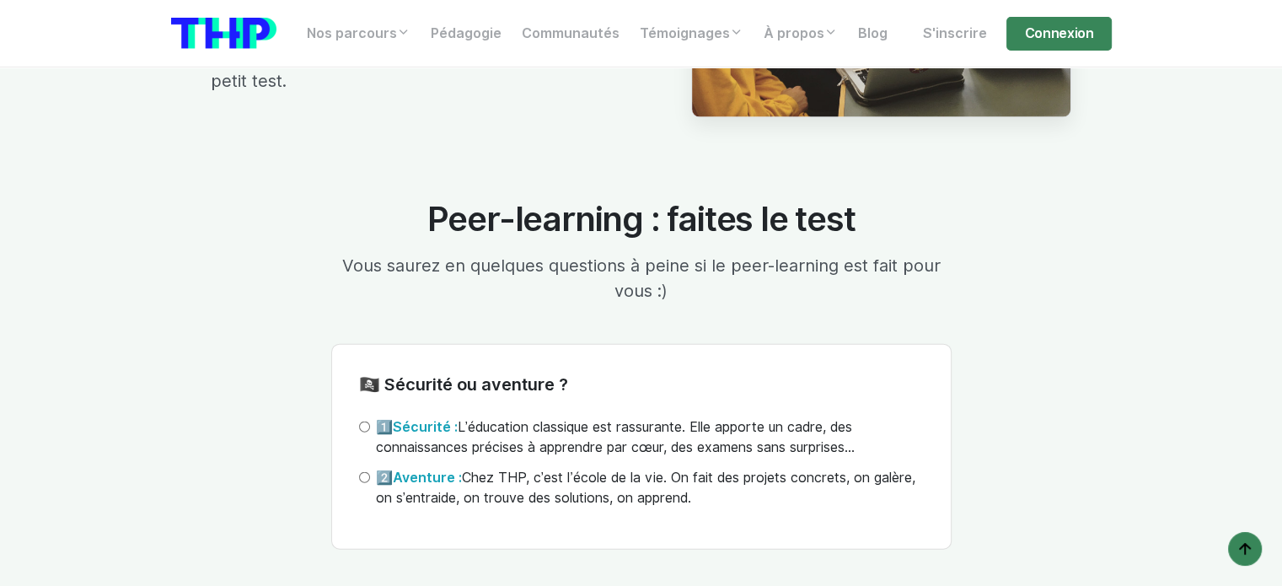
drag, startPoint x: 391, startPoint y: 247, endPoint x: 924, endPoint y: 261, distance: 533.0
click at [924, 261] on p "Vous saurez en quelques questions à peine si le peer-learning est fait pour vou…" at bounding box center [641, 278] width 620 height 51
drag, startPoint x: 808, startPoint y: 259, endPoint x: 796, endPoint y: 260, distance: 11.8
click at [806, 259] on p "Vous saurez en quelques questions à peine si le peer-learning est fait pour vou…" at bounding box center [641, 278] width 620 height 51
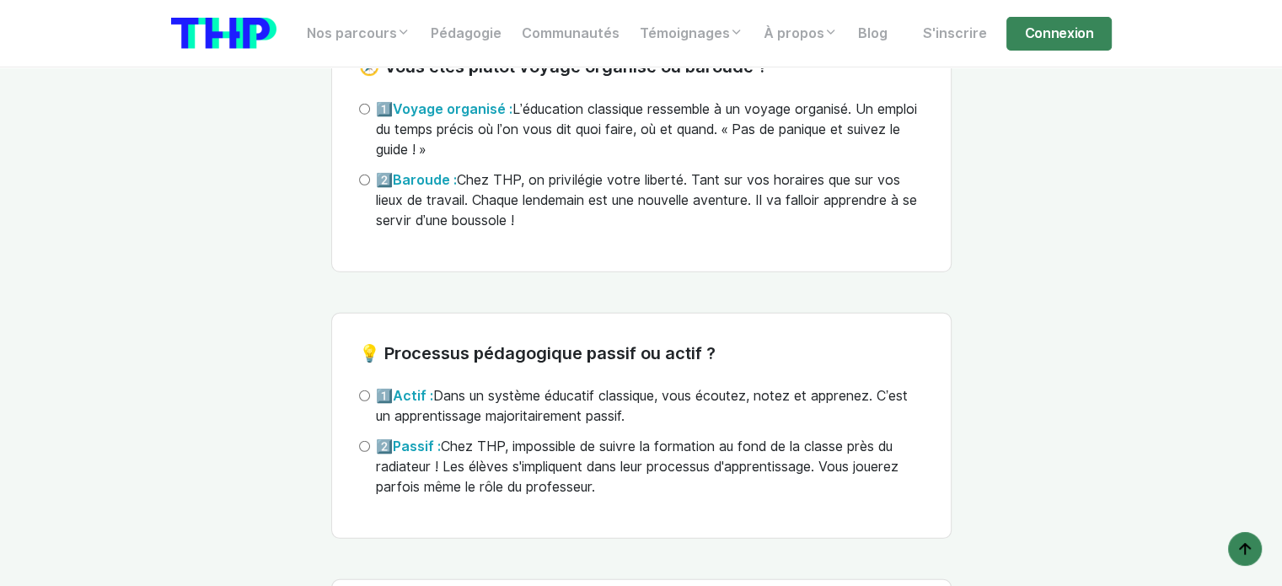
scroll to position [5058, 0]
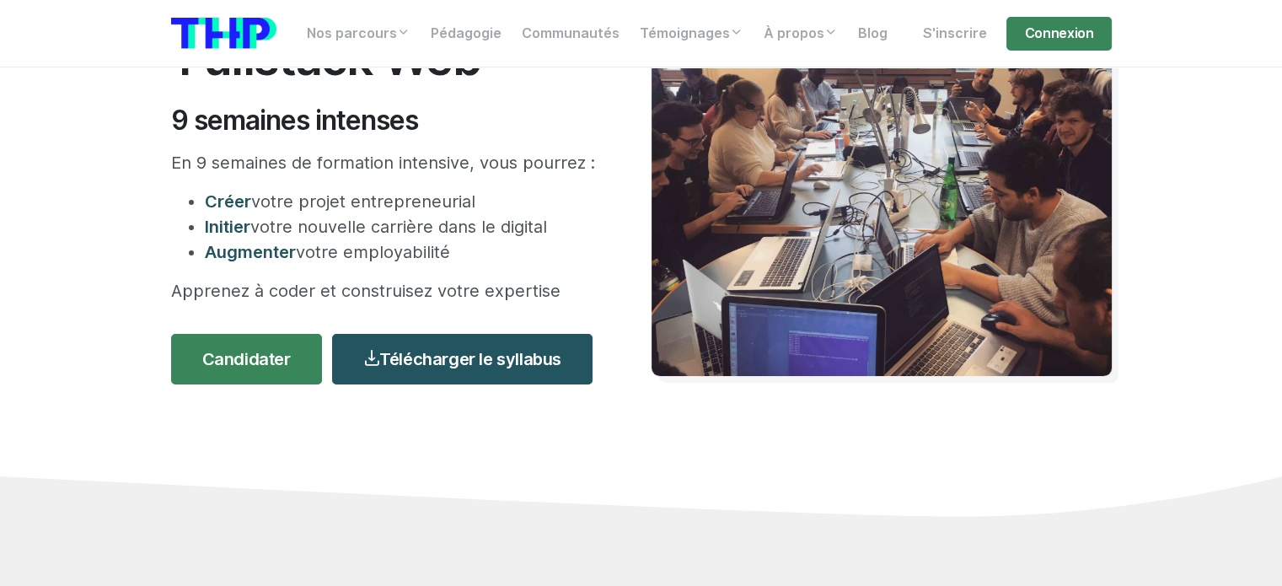
scroll to position [253, 0]
